Goal: Register for event/course

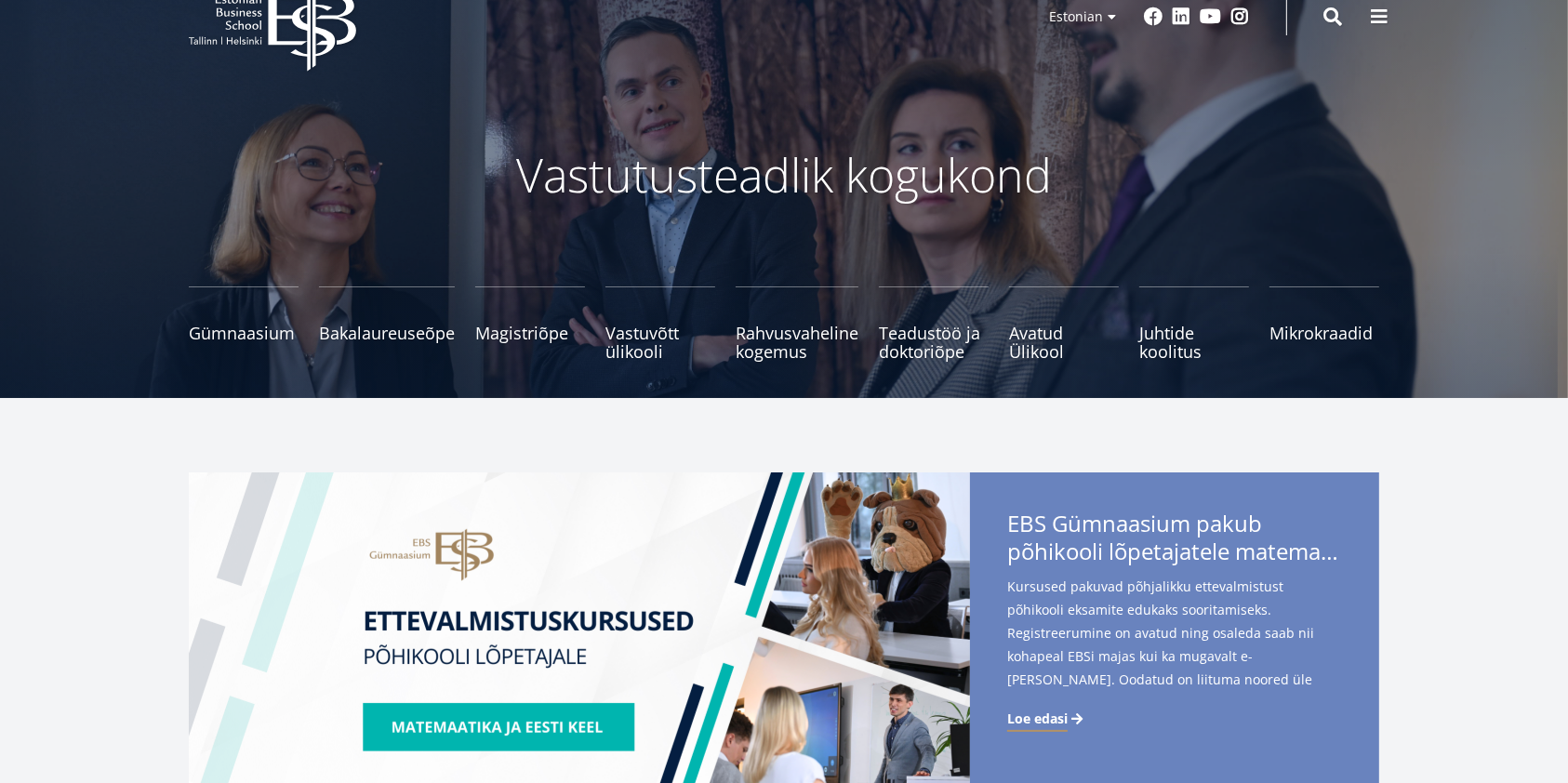
scroll to position [248, 0]
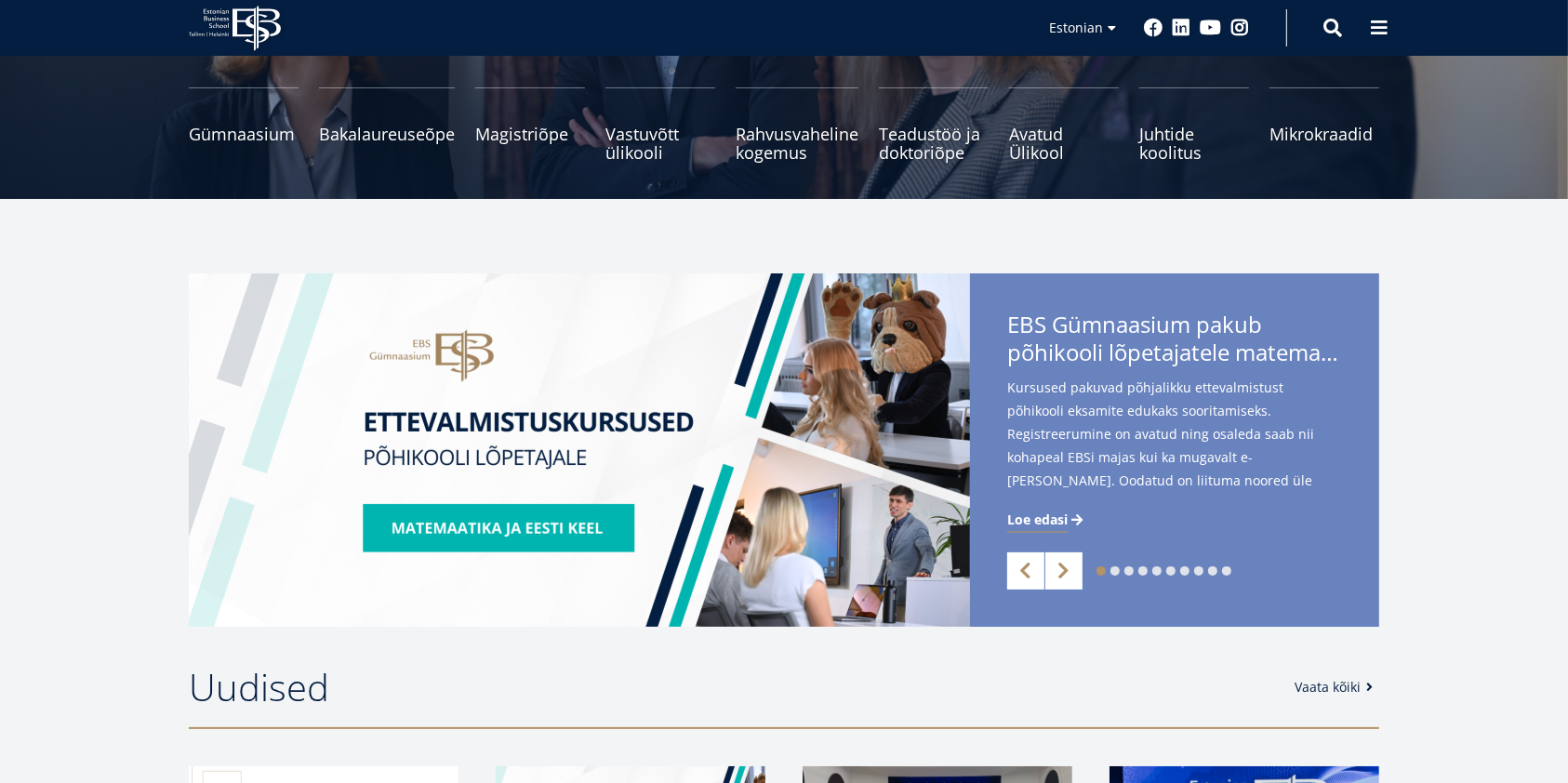
click at [1050, 521] on span "Loe edasi" at bounding box center [1037, 520] width 60 height 19
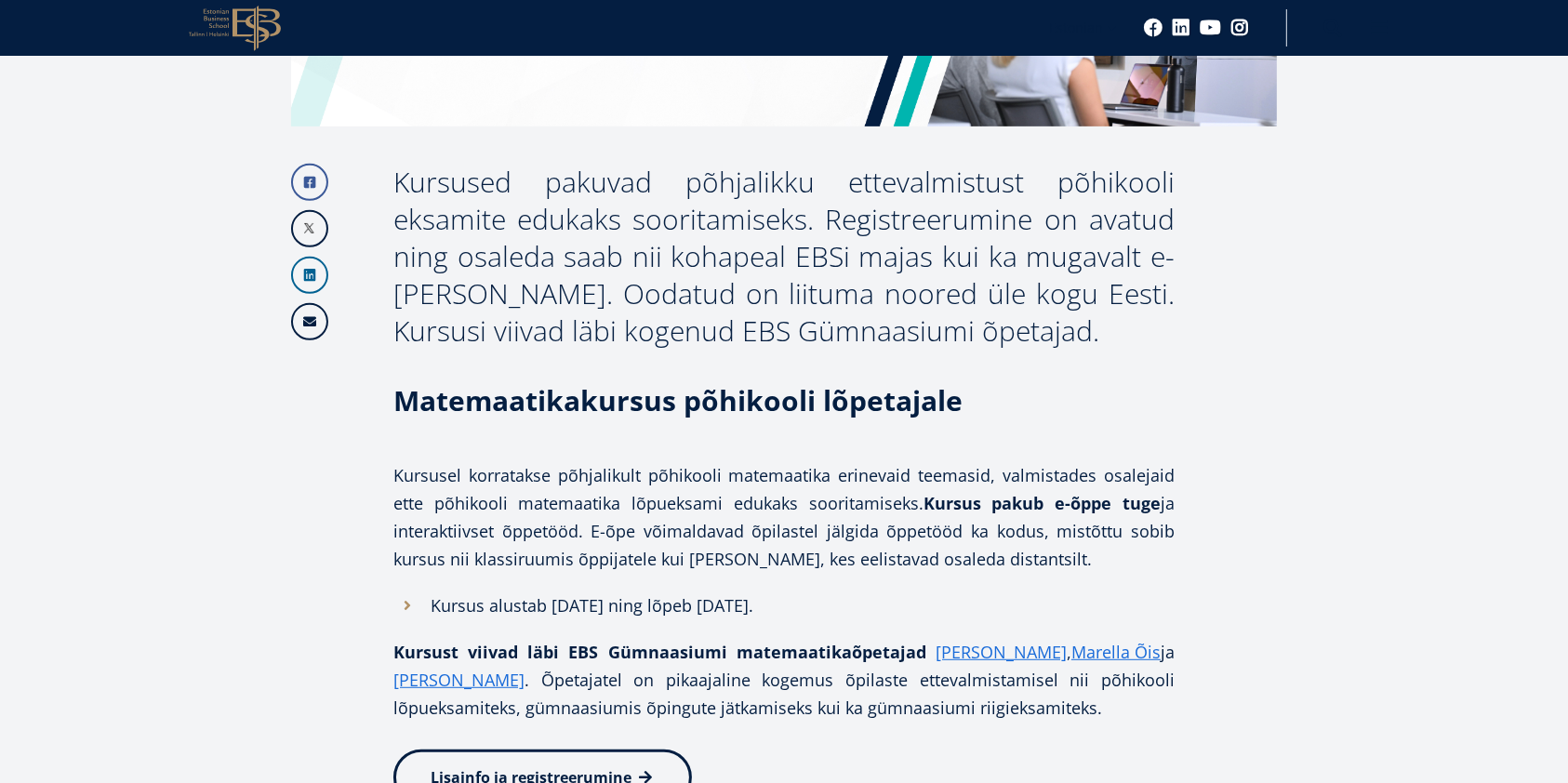
scroll to position [1117, 0]
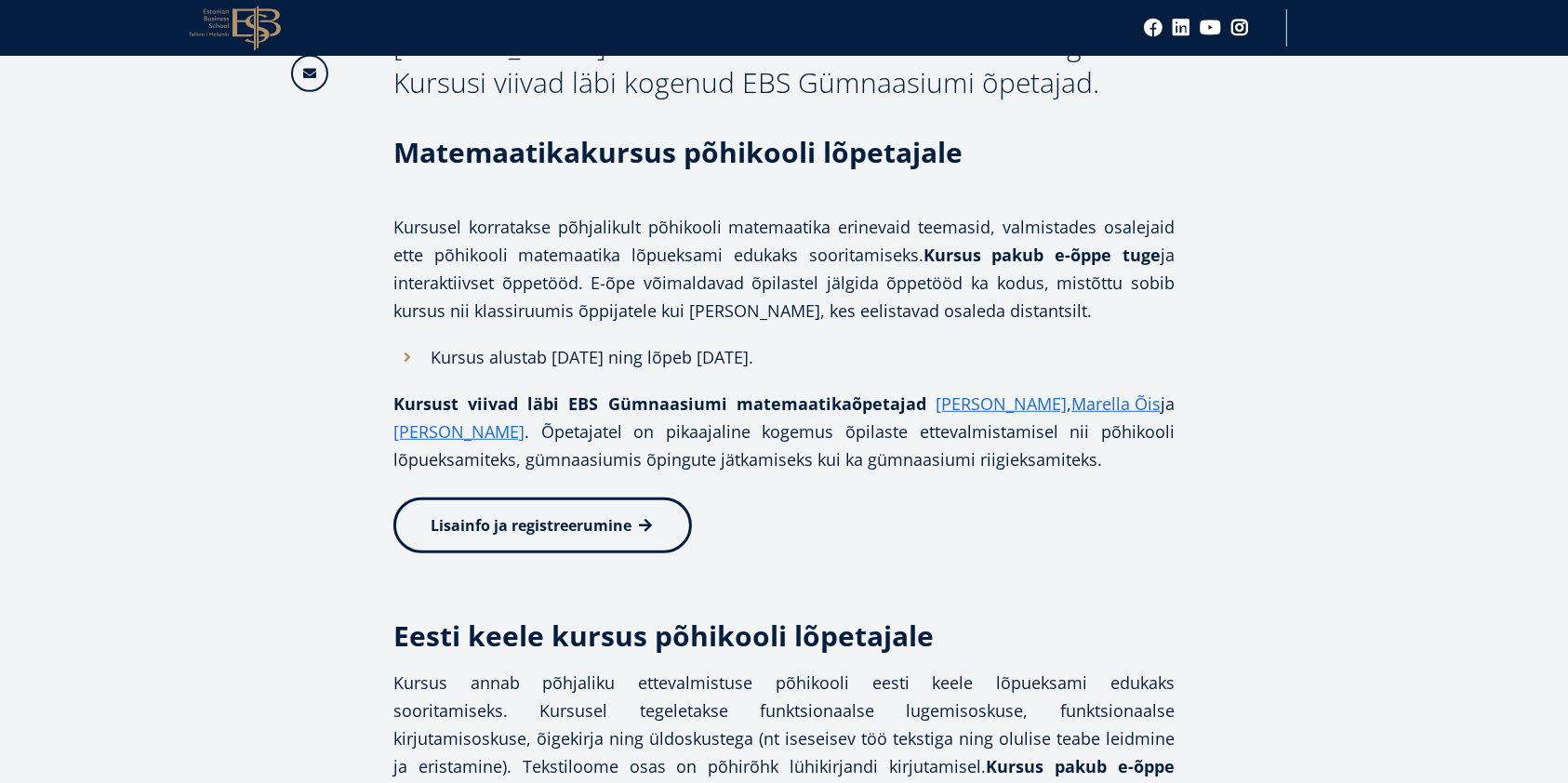
click at [562, 532] on span "Lisainfo ja registreerumine" at bounding box center [531, 526] width 201 height 21
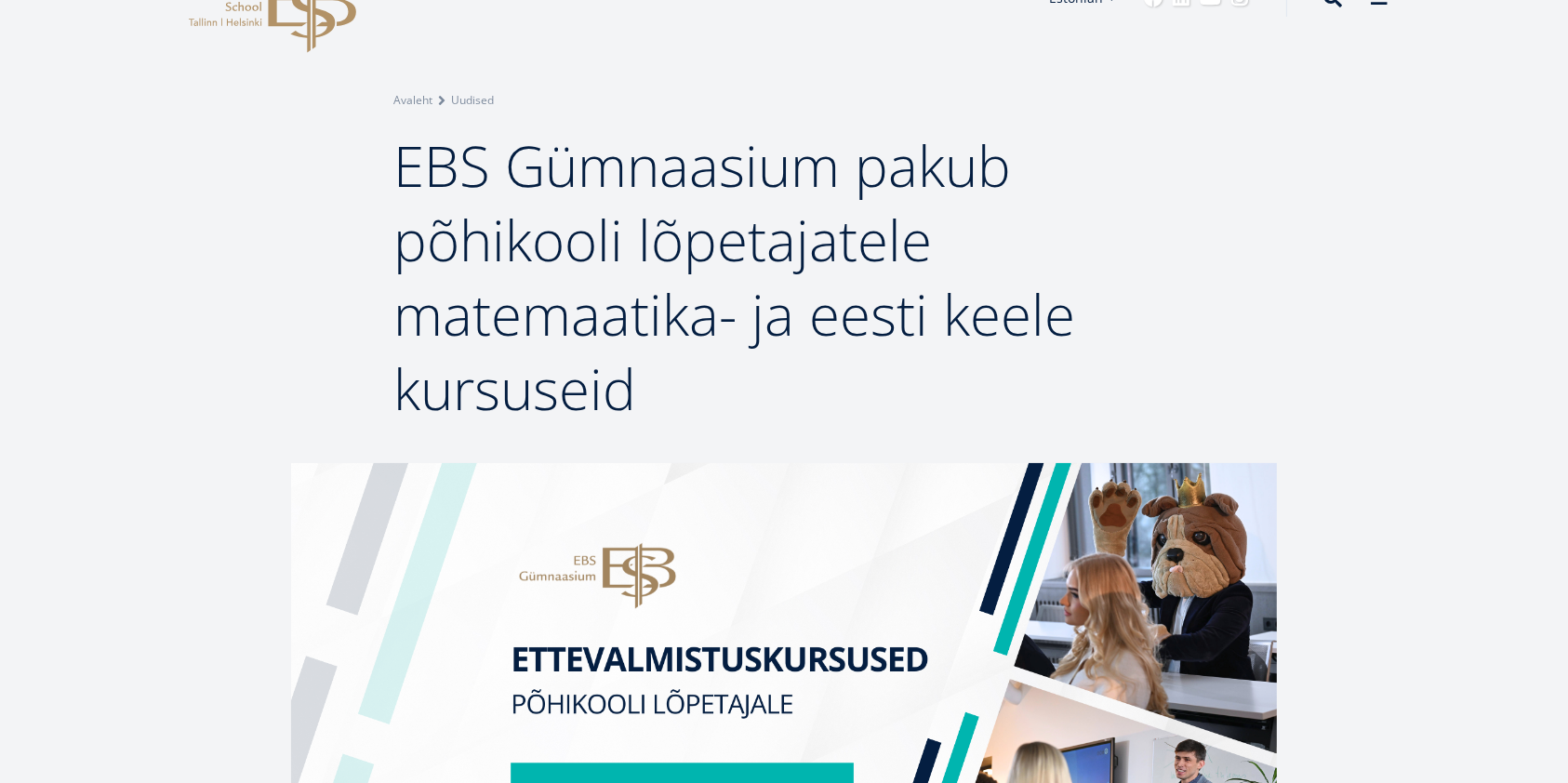
scroll to position [0, 0]
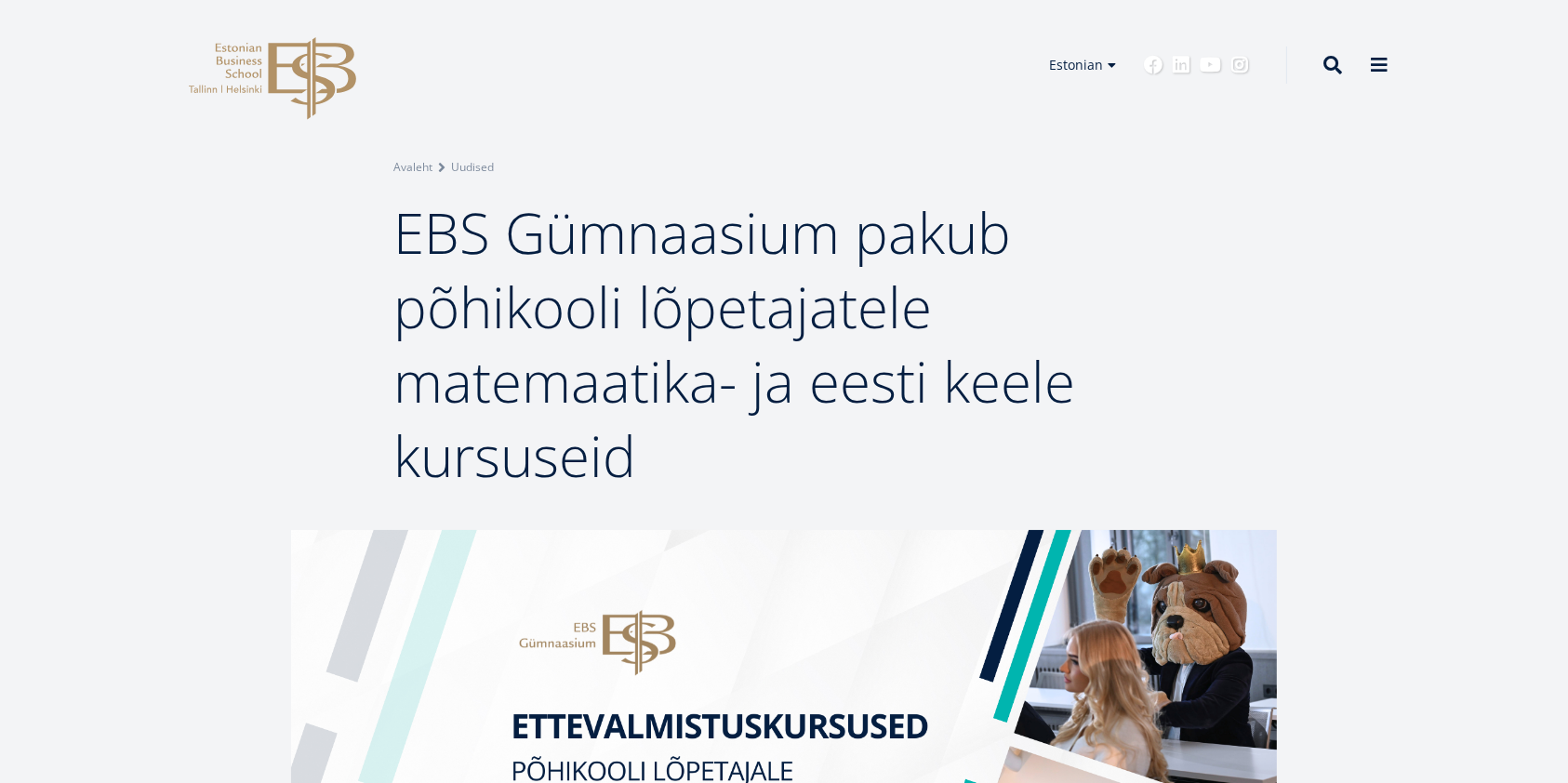
click at [305, 67] on icon "EBS Logo Created with Sketch." at bounding box center [272, 78] width 168 height 83
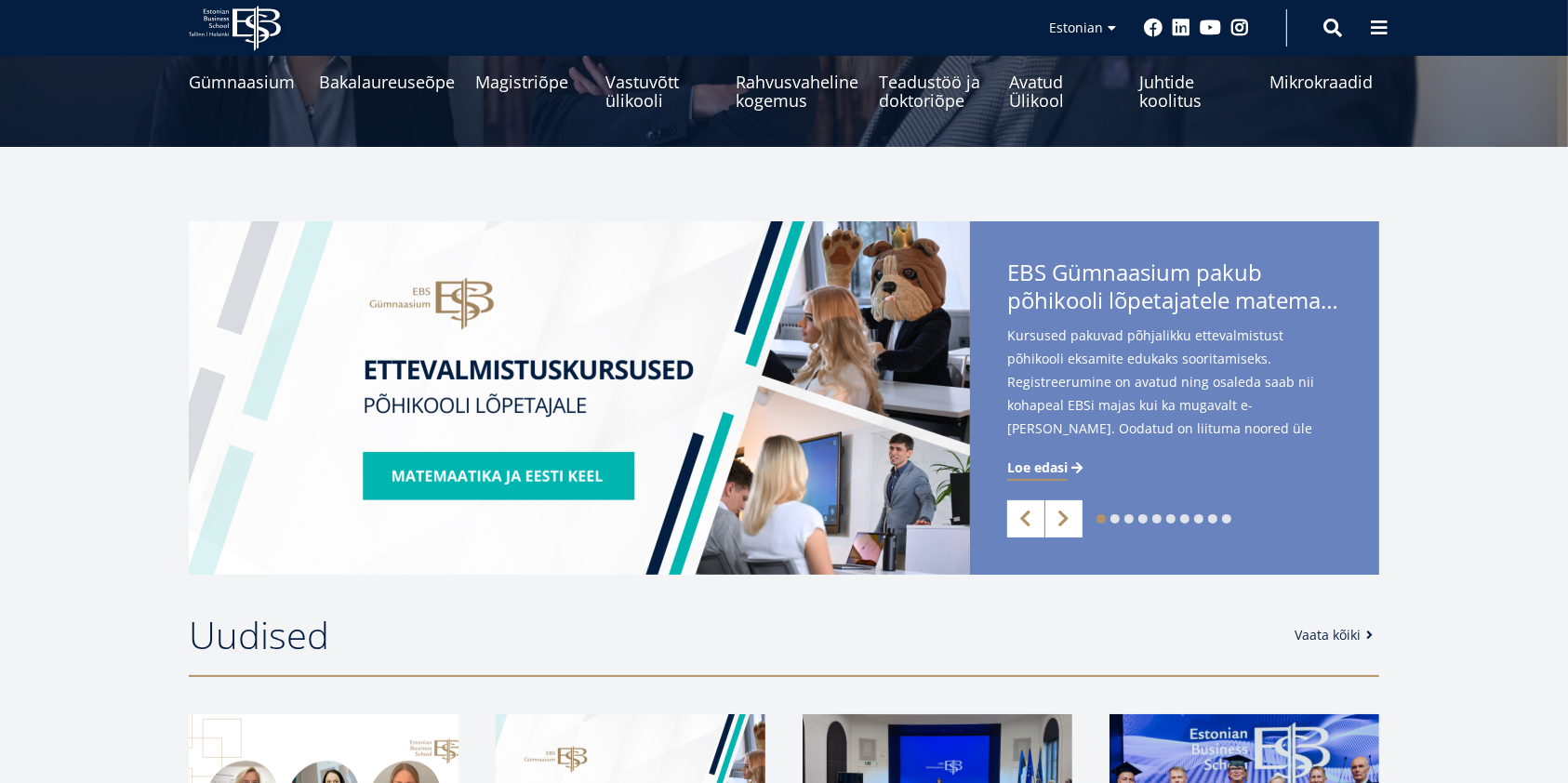
scroll to position [372, 0]
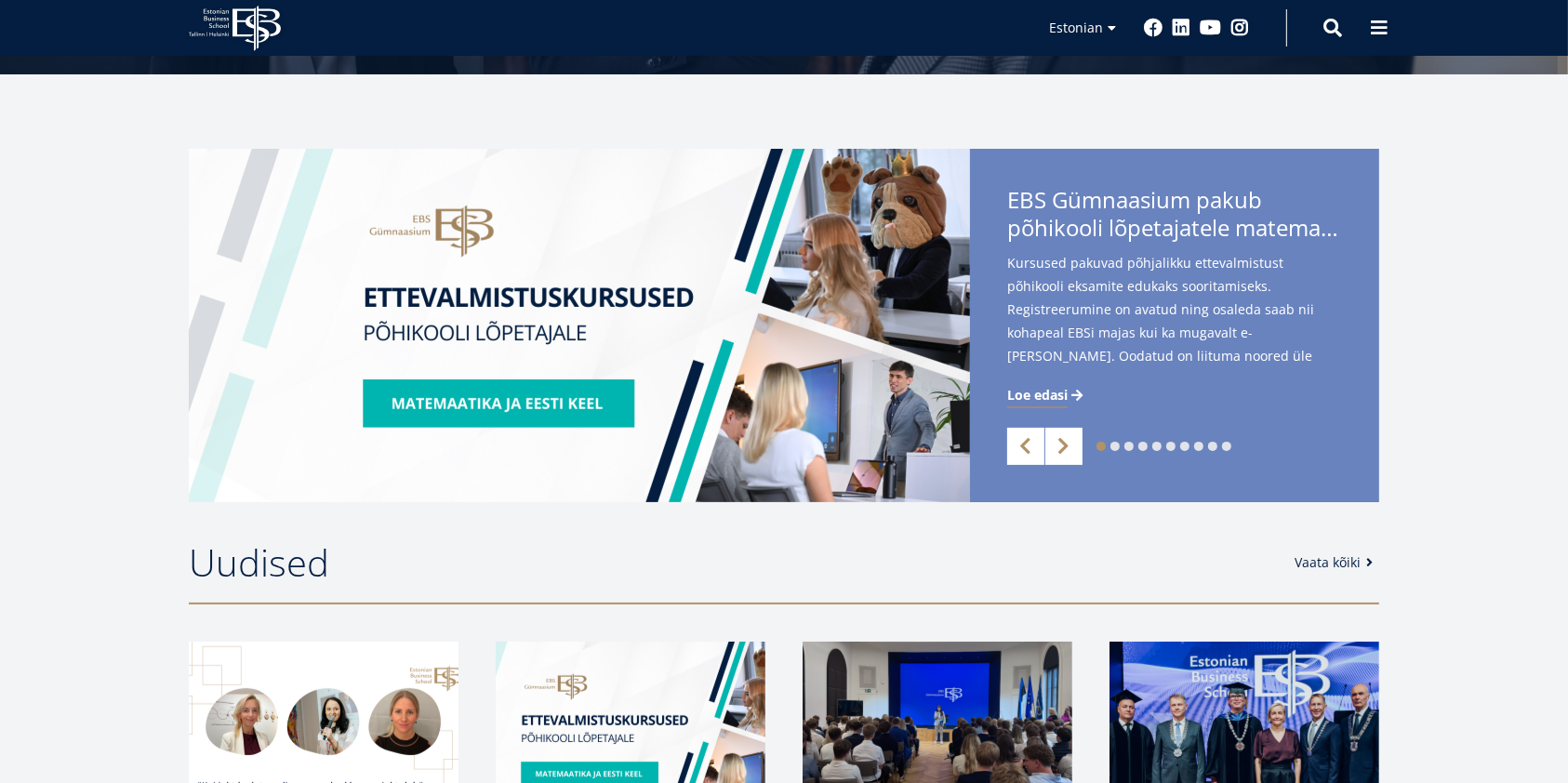
click at [1050, 399] on span "Loe edasi" at bounding box center [1037, 396] width 60 height 19
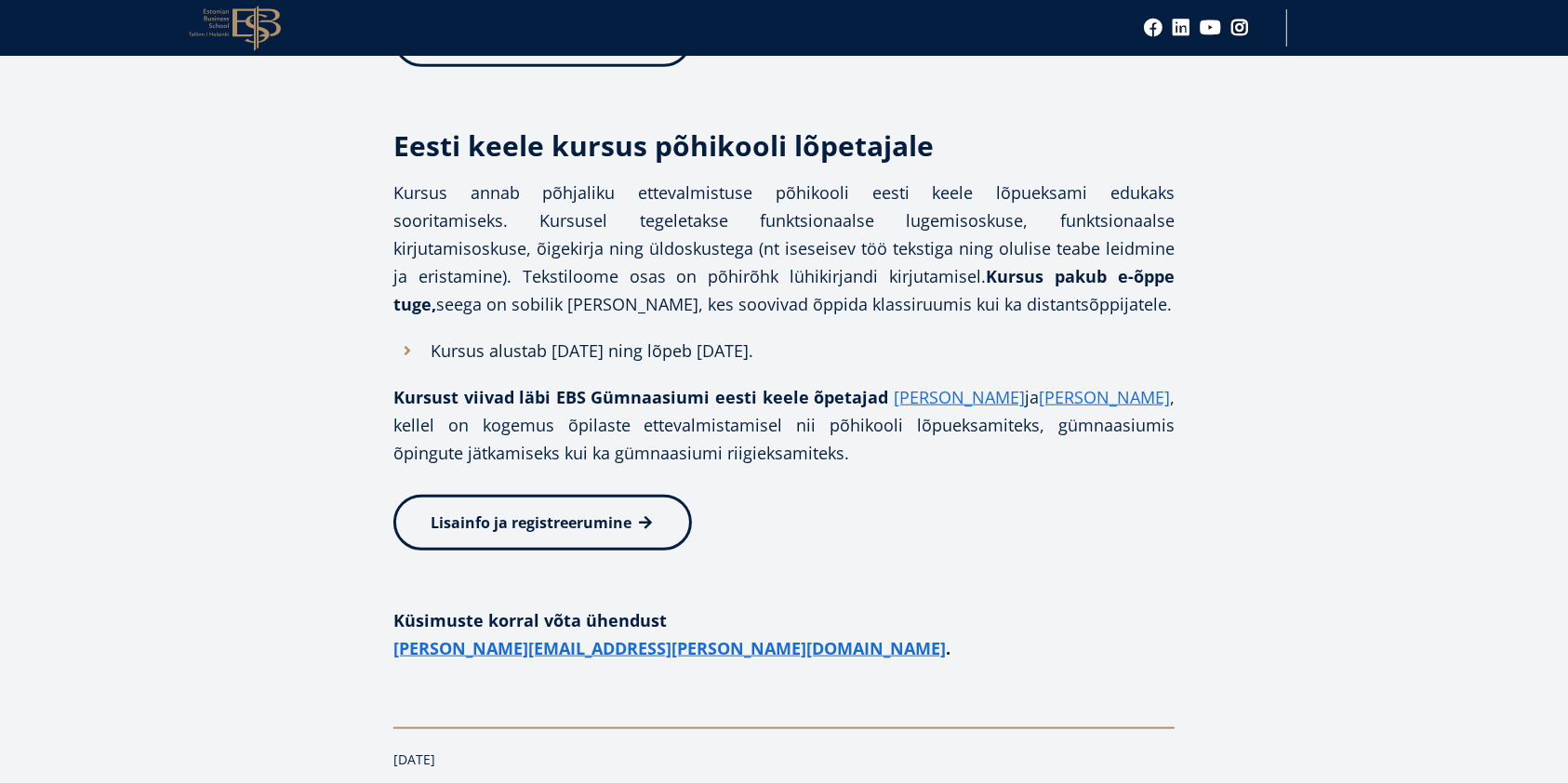
scroll to position [1612, 0]
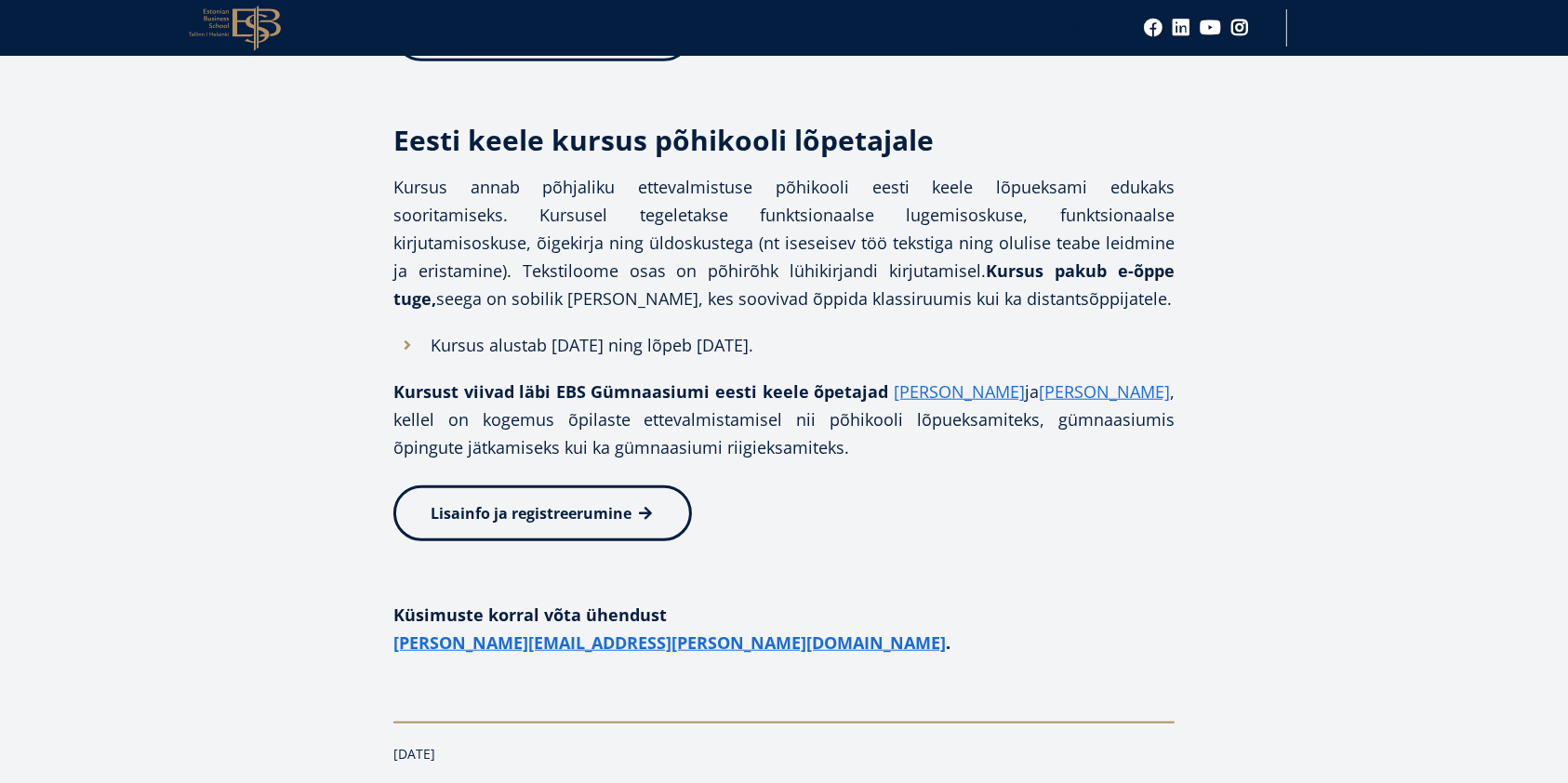
click at [575, 511] on span "Lisainfo ja registreerumine" at bounding box center [531, 514] width 201 height 21
